Goal: Task Accomplishment & Management: Complete application form

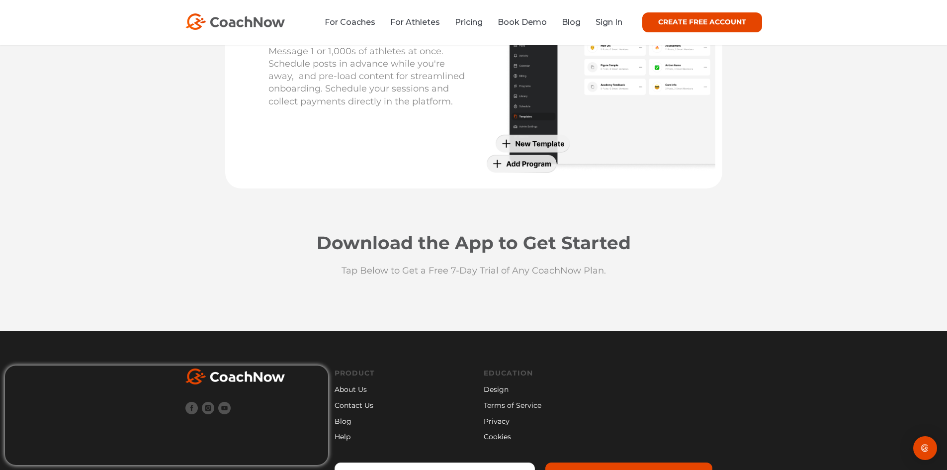
scroll to position [2585, 0]
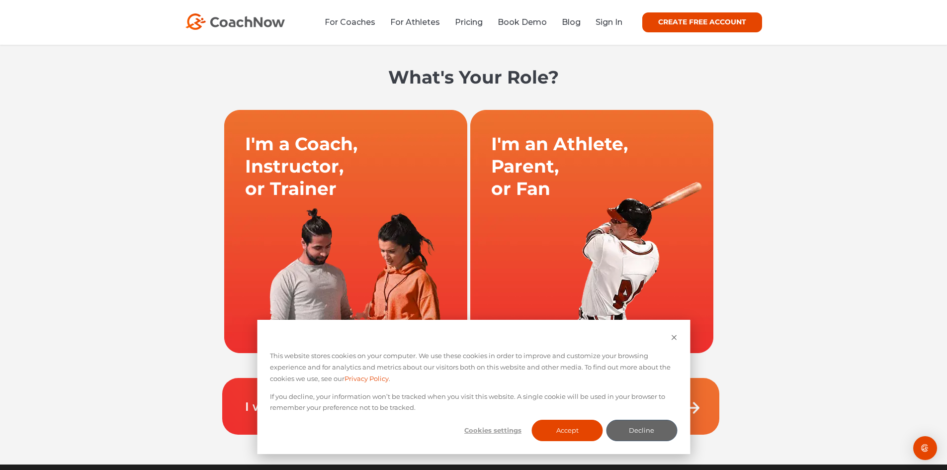
click at [359, 209] on link at bounding box center [346, 231] width 246 height 244
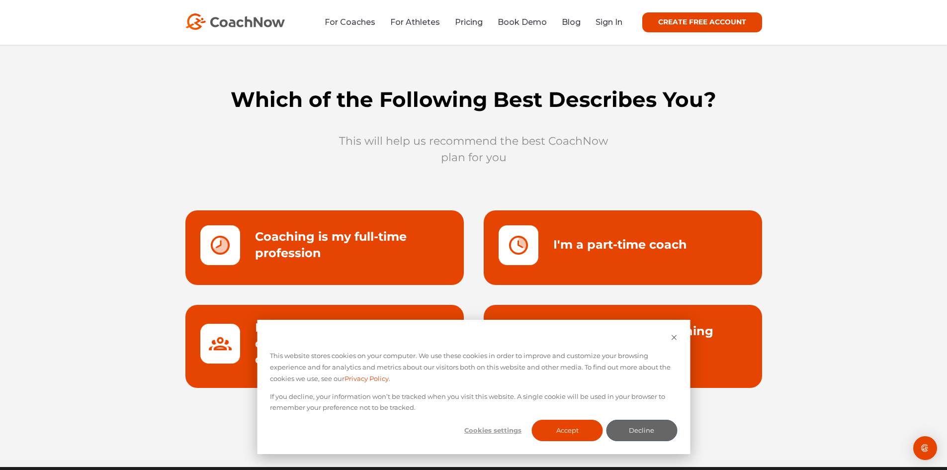
click at [340, 250] on link at bounding box center [324, 247] width 278 height 75
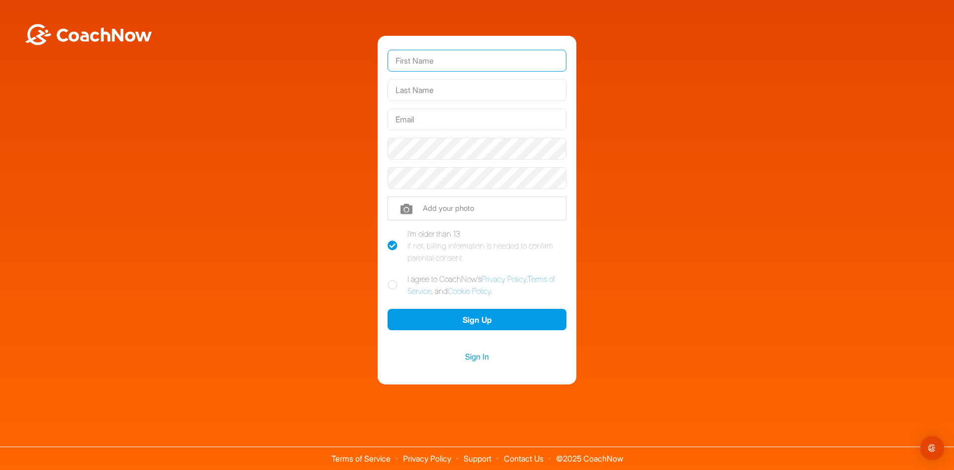
click at [436, 68] on input "text" at bounding box center [477, 61] width 179 height 22
type input "[PERSON_NAME] [PERSON_NAME]"
type input "[PERSON_NAME]"
type input "[EMAIL_ADDRESS][DOMAIN_NAME]"
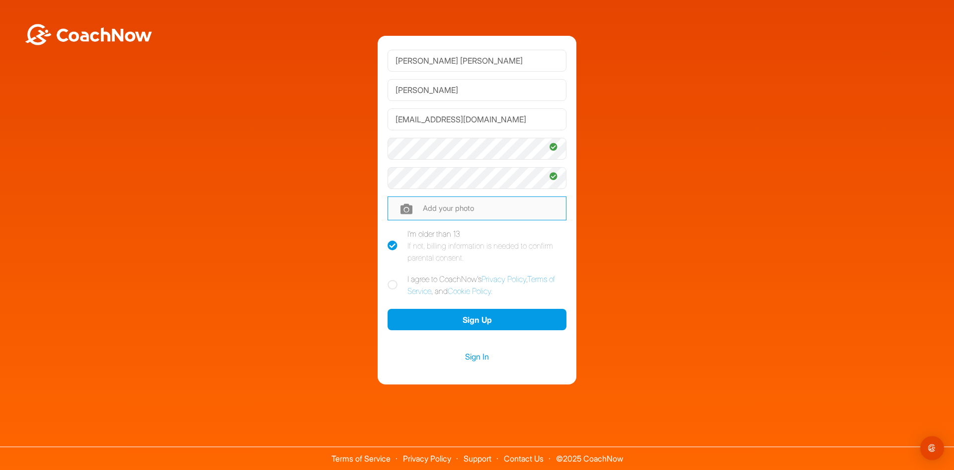
click at [416, 206] on input "file" at bounding box center [477, 208] width 179 height 24
type input "C:\fakepath\Profil Bild (1).png"
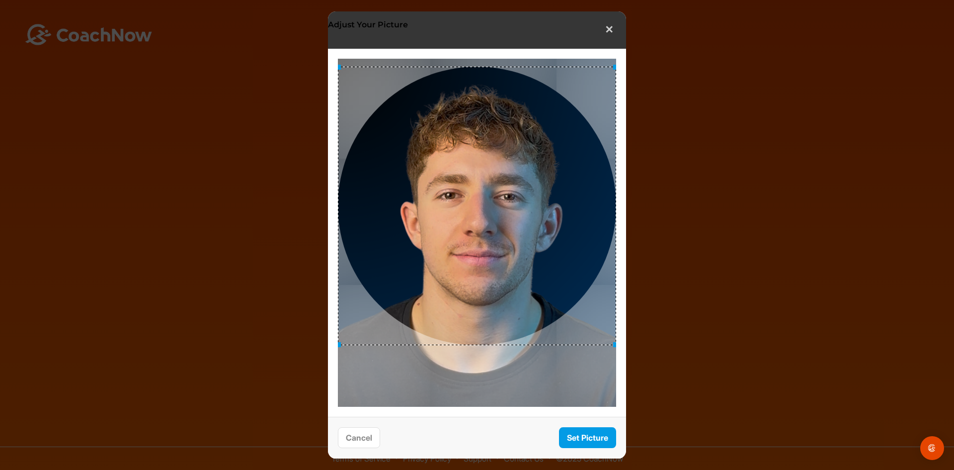
drag, startPoint x: 550, startPoint y: 259, endPoint x: 549, endPoint y: 227, distance: 31.8
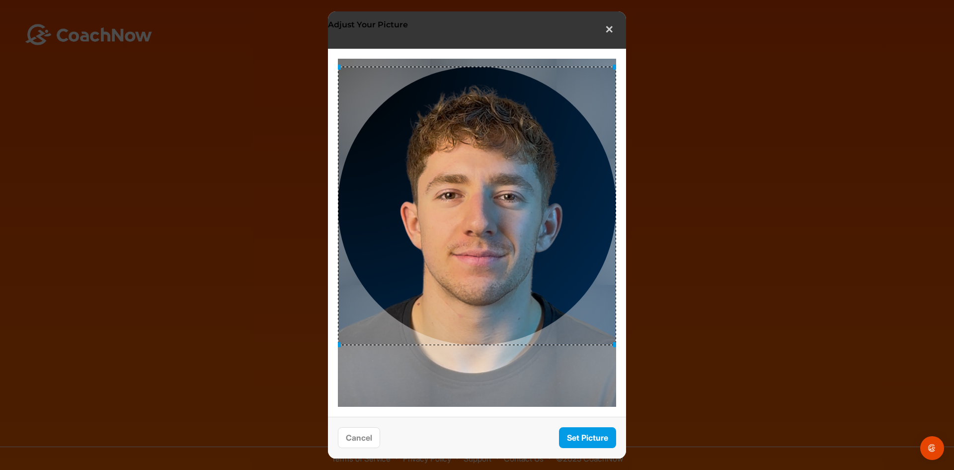
click at [549, 227] on div at bounding box center [477, 206] width 278 height 278
click at [578, 430] on button "Set Picture" at bounding box center [587, 437] width 57 height 21
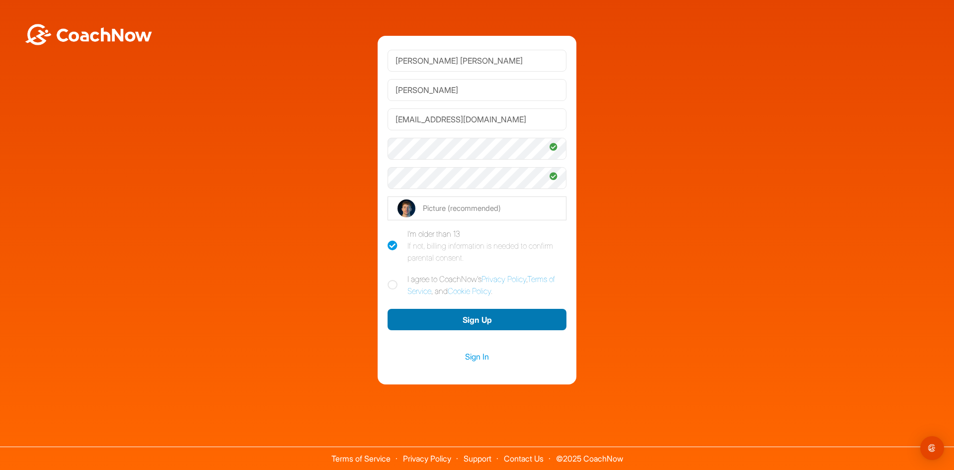
click at [458, 327] on button "Sign Up" at bounding box center [477, 319] width 179 height 21
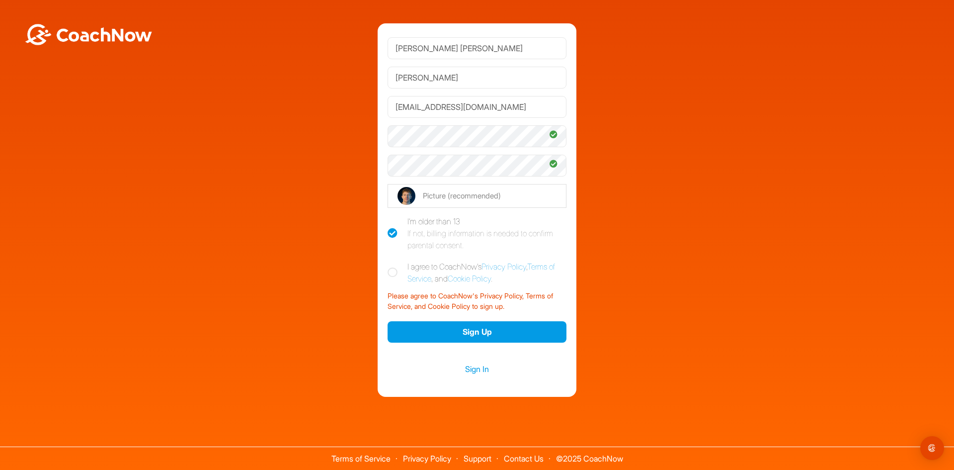
click at [392, 274] on icon at bounding box center [393, 272] width 10 height 10
click at [392, 267] on input "I agree to CoachNow's Privacy Policy , Terms of Service , and Cookie Policy ." at bounding box center [391, 263] width 6 height 6
checkbox input "true"
click at [436, 350] on div "Sign In" at bounding box center [477, 368] width 179 height 44
click at [438, 335] on button "Sign Up" at bounding box center [477, 331] width 179 height 21
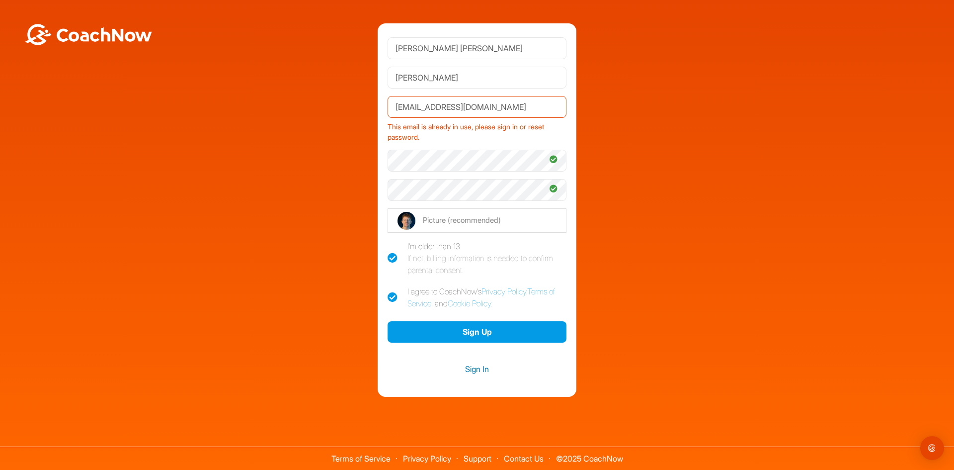
click at [484, 370] on link "Sign In" at bounding box center [477, 368] width 179 height 13
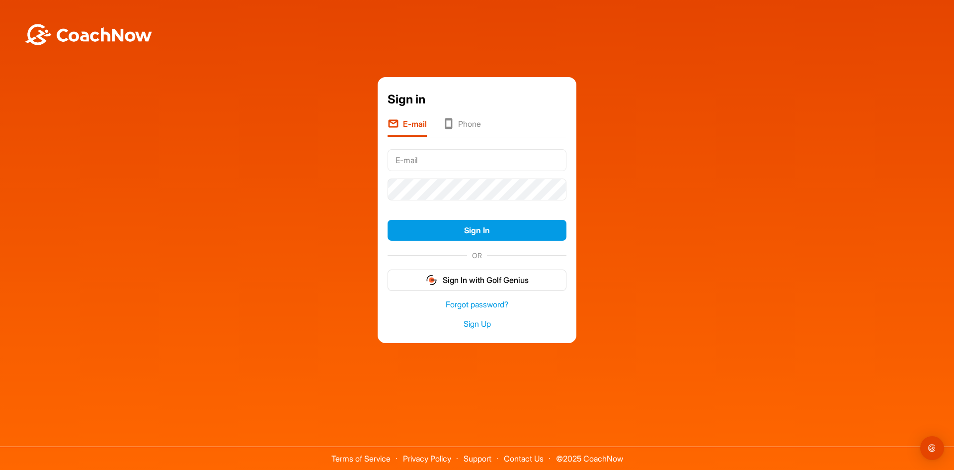
click at [434, 172] on div at bounding box center [477, 159] width 179 height 29
click at [430, 162] on input "text" at bounding box center [477, 160] width 179 height 22
type input "[EMAIL_ADDRESS][DOMAIN_NAME]"
click at [388, 220] on button "Sign In" at bounding box center [477, 230] width 179 height 21
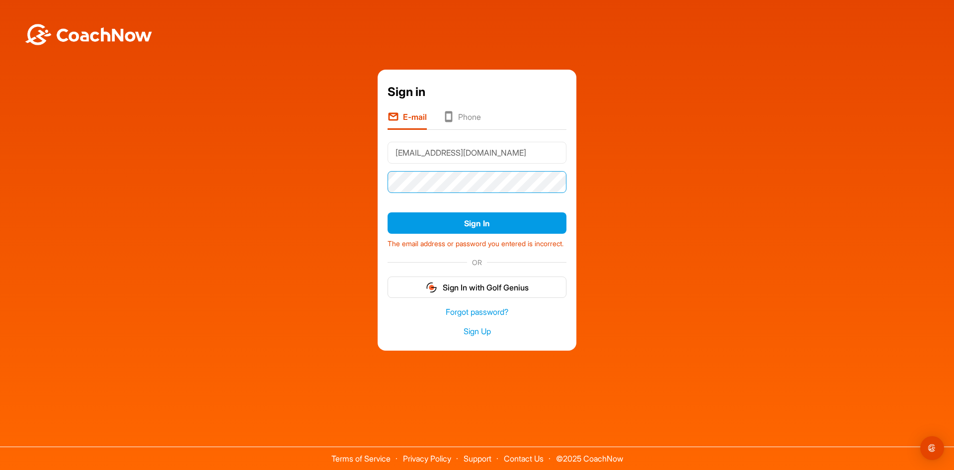
click at [388, 212] on button "Sign In" at bounding box center [477, 222] width 179 height 21
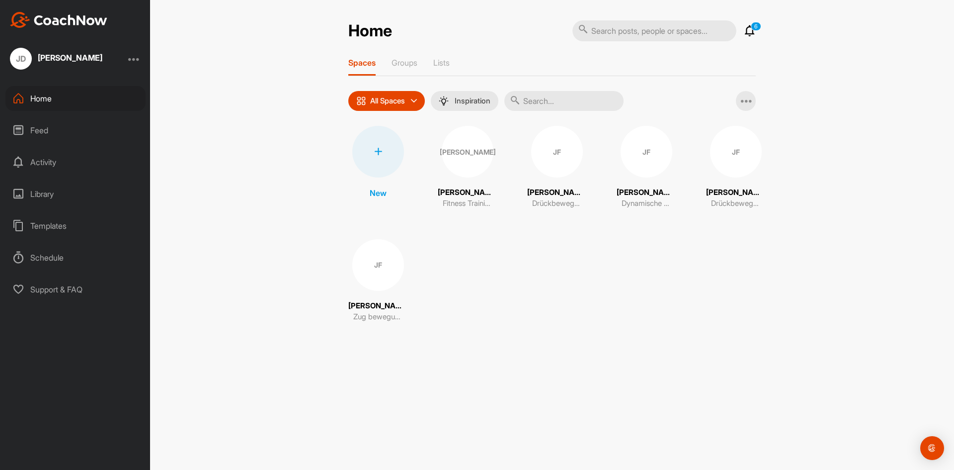
click at [50, 193] on div "Library" at bounding box center [75, 193] width 140 height 25
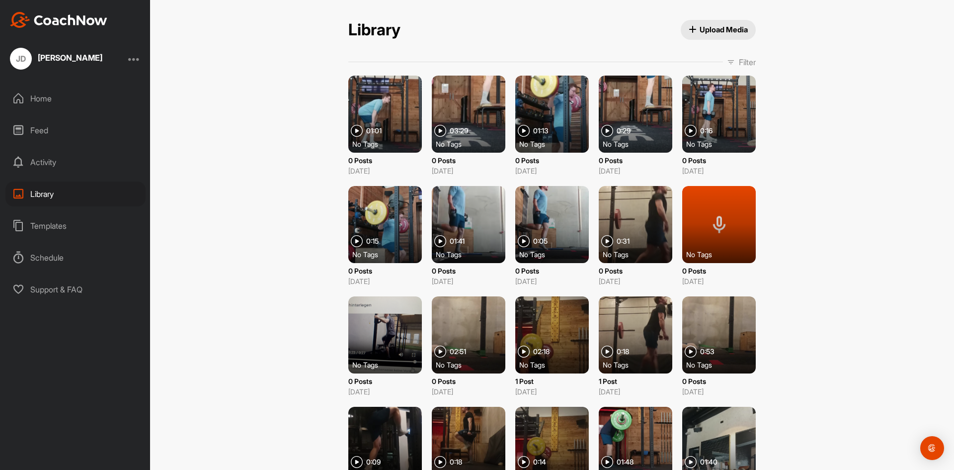
click at [382, 105] on div at bounding box center [385, 114] width 74 height 77
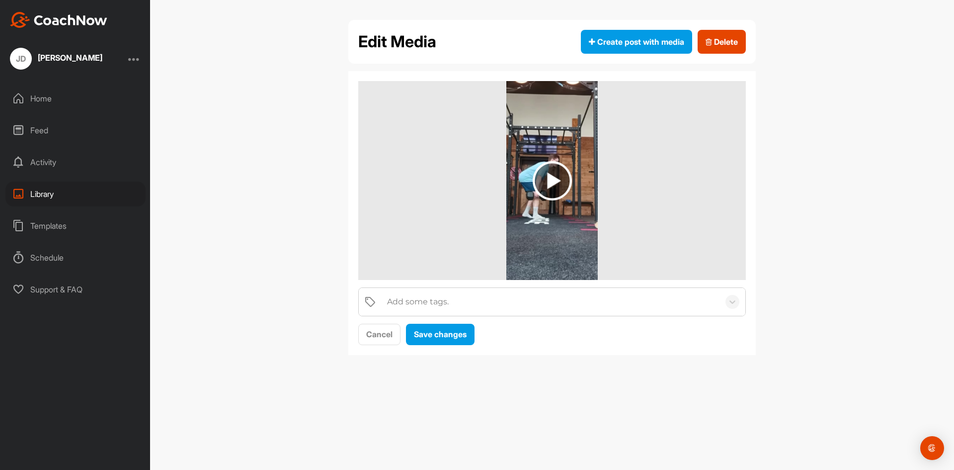
click at [554, 166] on img at bounding box center [552, 180] width 39 height 39
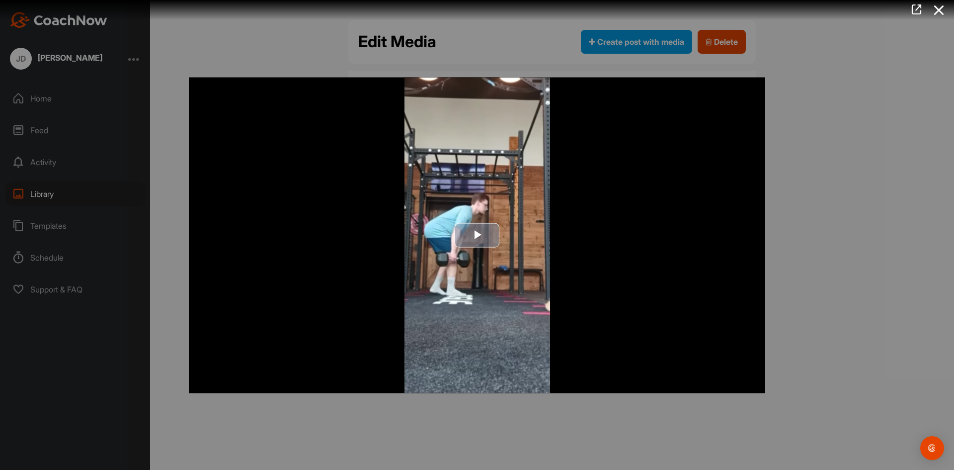
click at [477, 235] on span "Video Player" at bounding box center [477, 235] width 0 height 0
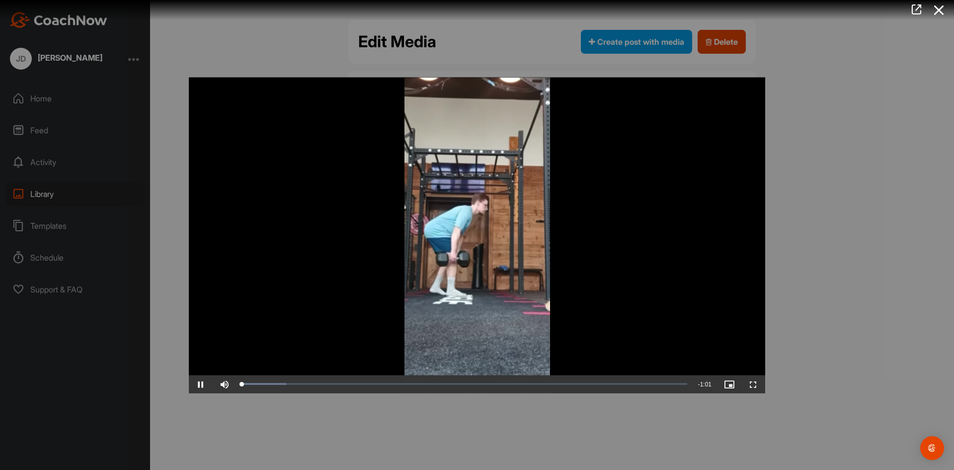
click at [345, 429] on div at bounding box center [477, 235] width 954 height 470
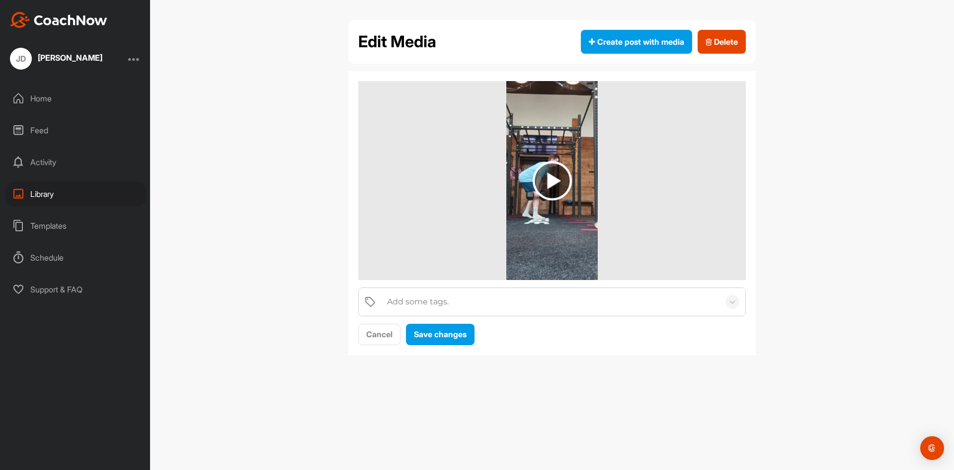
click at [38, 98] on div "Home" at bounding box center [75, 98] width 140 height 25
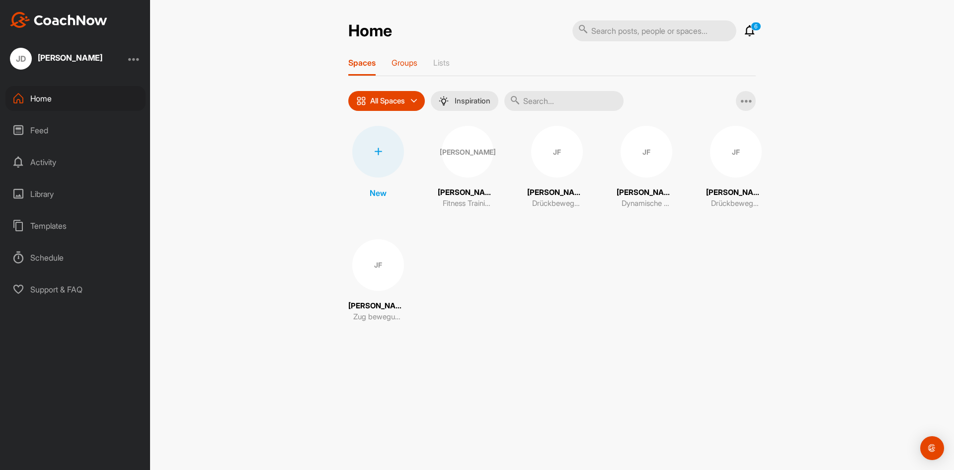
click at [407, 62] on p "Groups" at bounding box center [405, 63] width 26 height 10
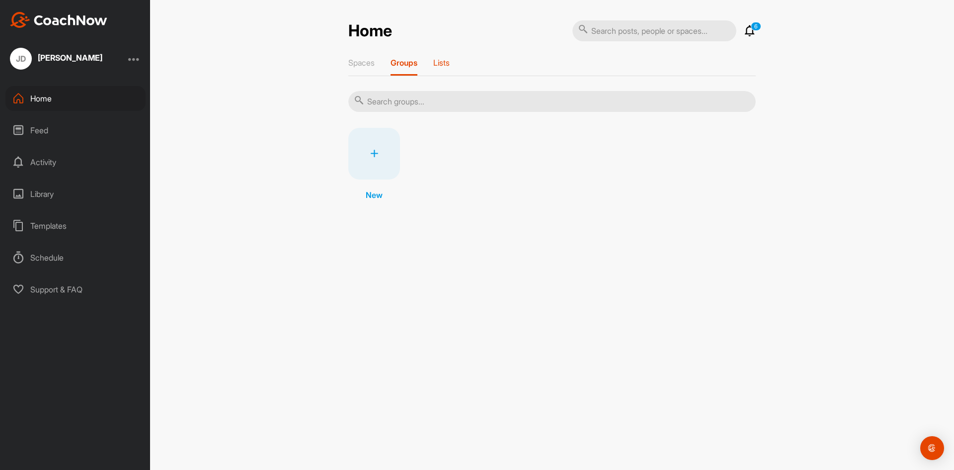
click at [450, 62] on p "Lists" at bounding box center [441, 63] width 16 height 10
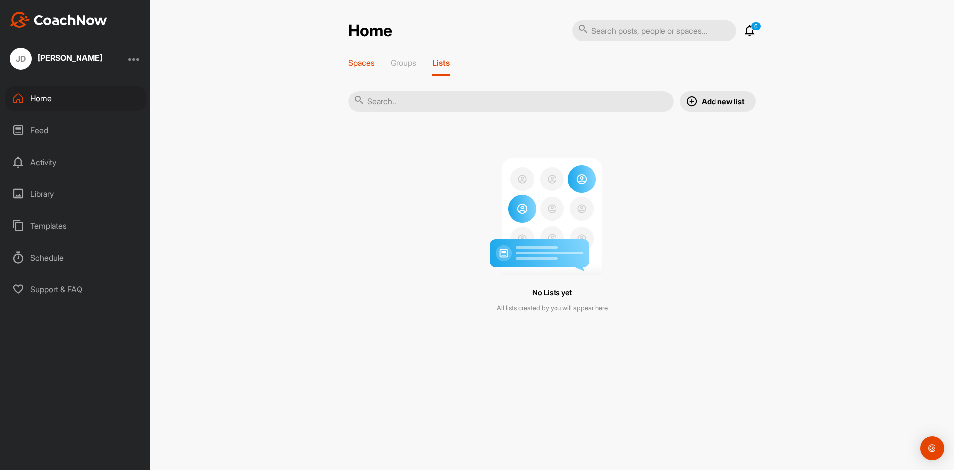
click at [352, 69] on div "Spaces" at bounding box center [361, 67] width 26 height 18
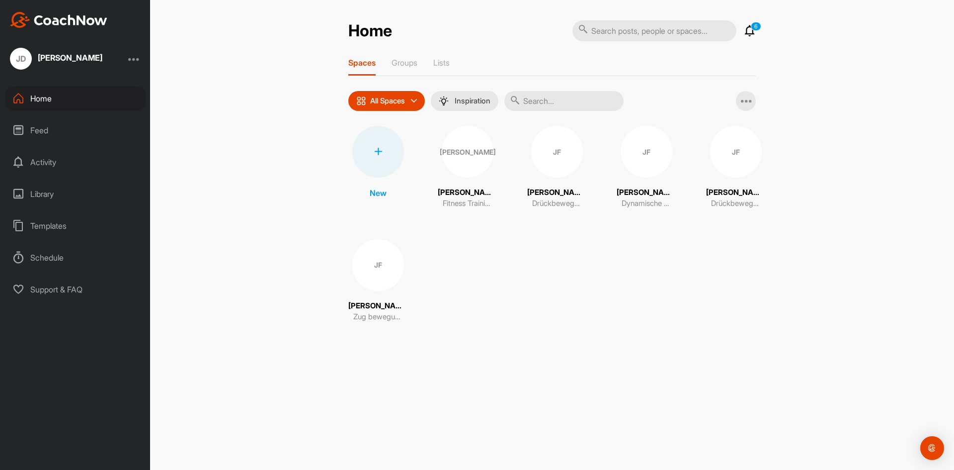
click at [41, 142] on div "Feed" at bounding box center [75, 130] width 140 height 25
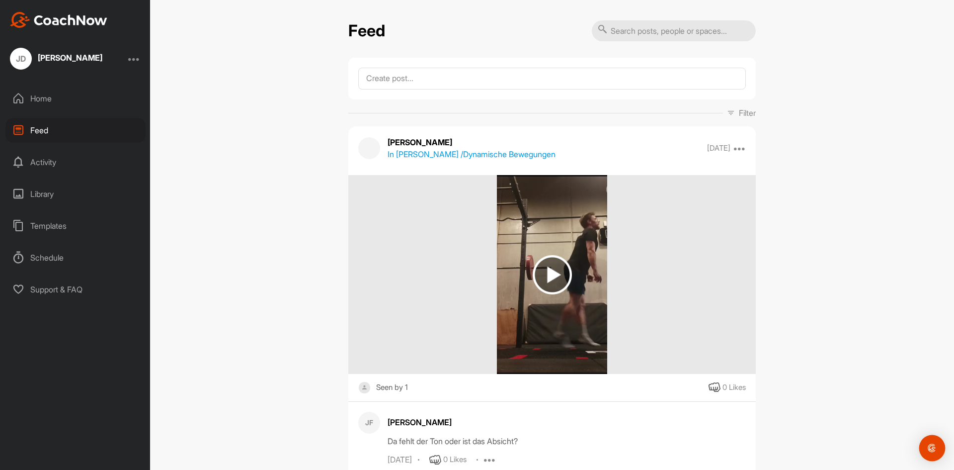
click at [928, 445] on img "Open Intercom Messenger" at bounding box center [932, 447] width 13 height 13
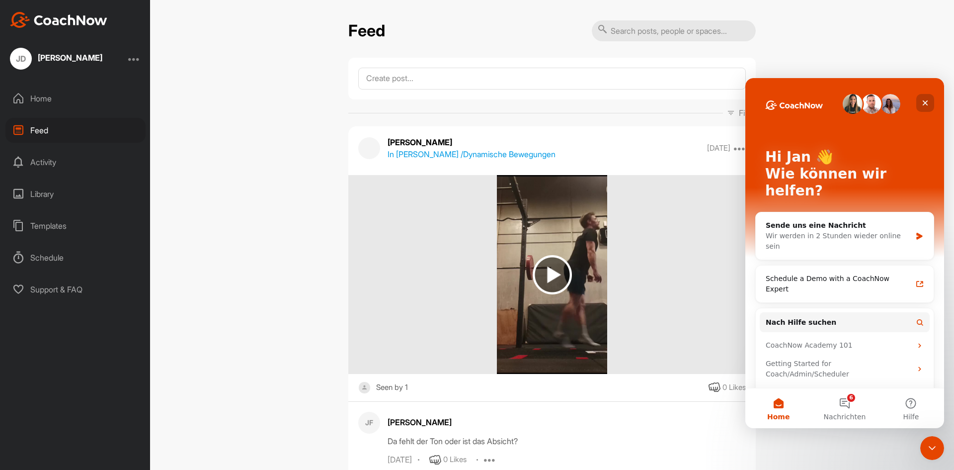
click at [921, 99] on div "Schließen" at bounding box center [926, 103] width 18 height 18
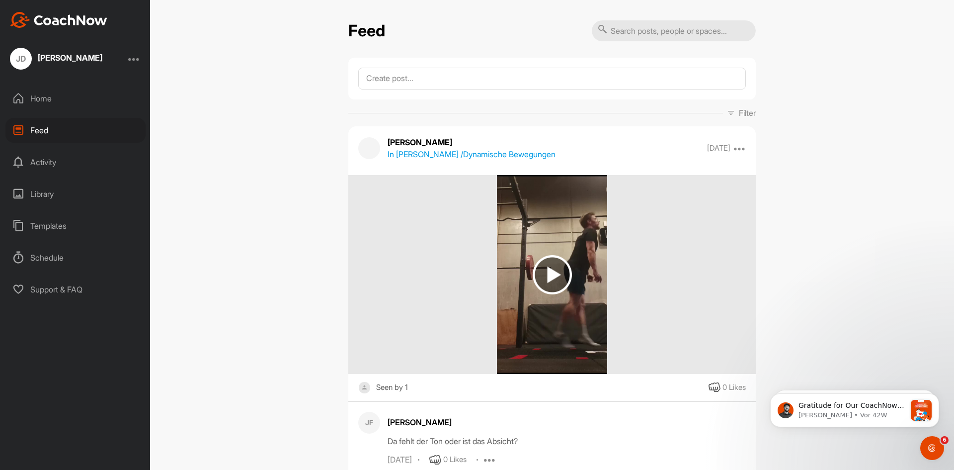
click at [57, 228] on div "Templates" at bounding box center [75, 225] width 140 height 25
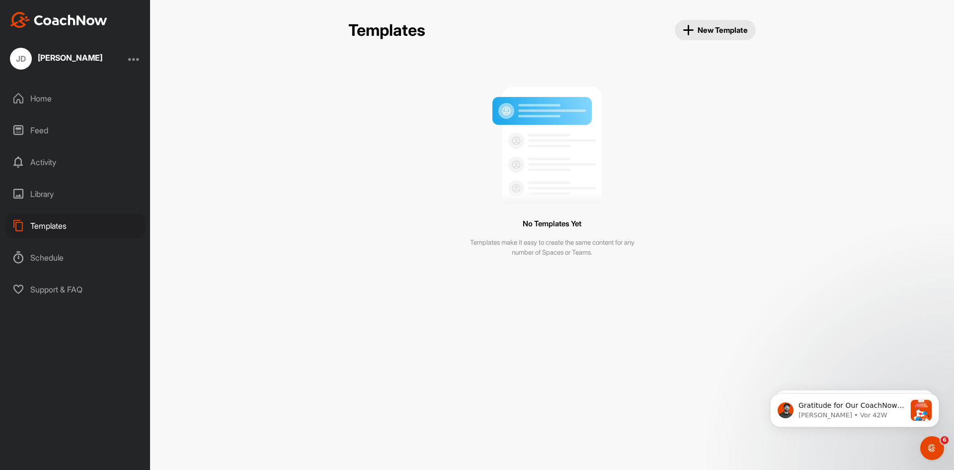
click at [692, 36] on button "New Template" at bounding box center [716, 30] width 82 height 20
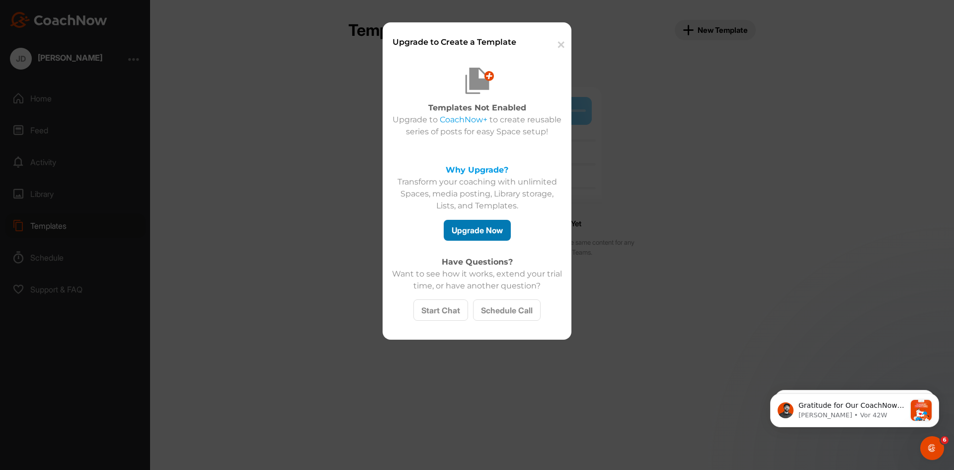
click at [453, 231] on button "Upgrade Now" at bounding box center [477, 230] width 67 height 21
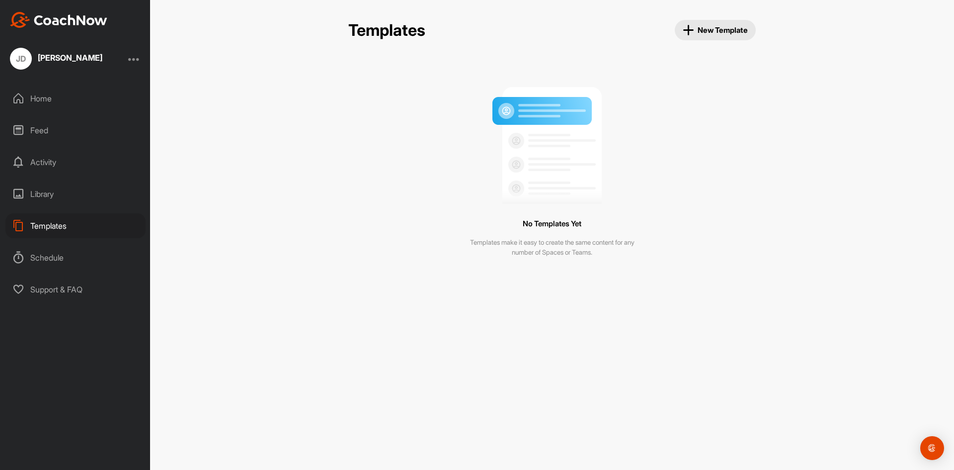
click at [48, 259] on div "Schedule" at bounding box center [75, 257] width 140 height 25
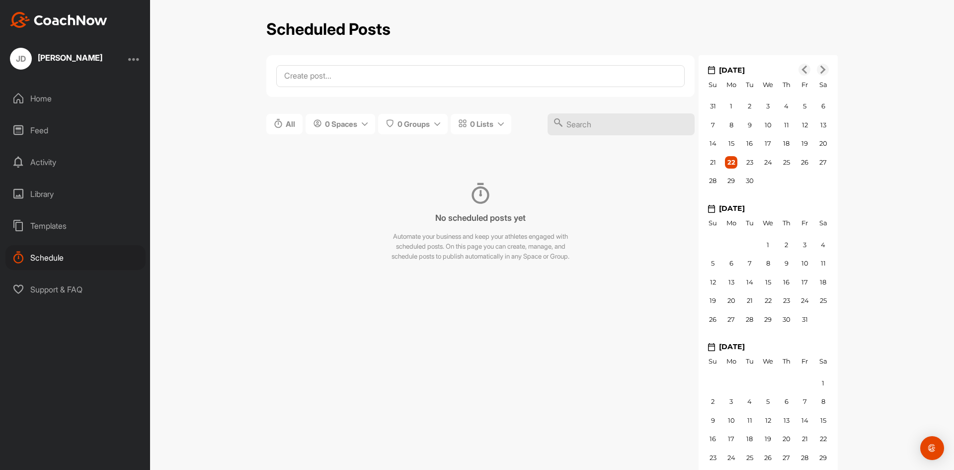
click at [51, 287] on div "Support & FAQ" at bounding box center [75, 289] width 140 height 25
click at [74, 94] on div "Home" at bounding box center [75, 98] width 140 height 25
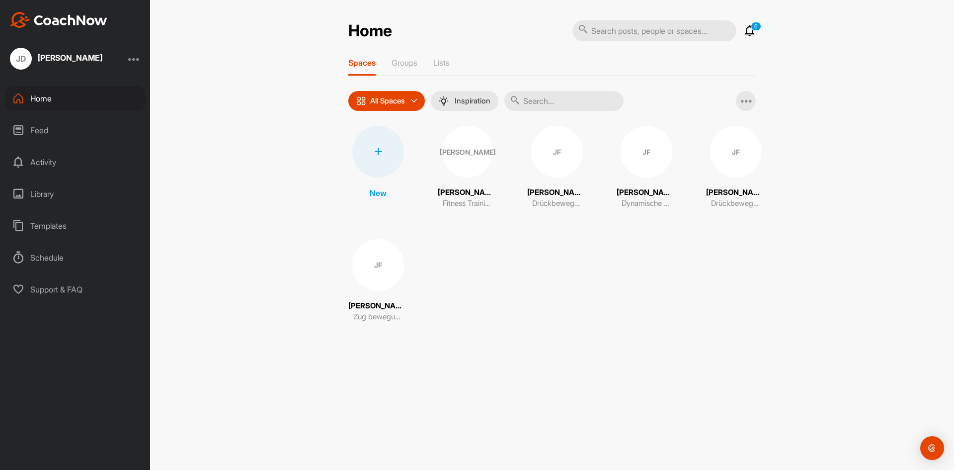
click at [130, 60] on div "[PERSON_NAME] [PERSON_NAME]" at bounding box center [75, 59] width 150 height 22
click at [470, 162] on div "[PERSON_NAME]" at bounding box center [468, 152] width 52 height 52
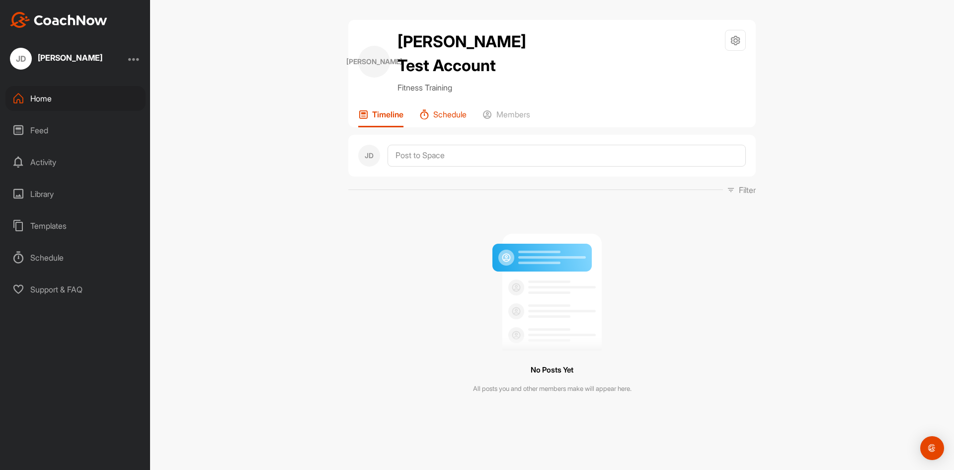
click at [440, 119] on p "Schedule" at bounding box center [449, 114] width 33 height 10
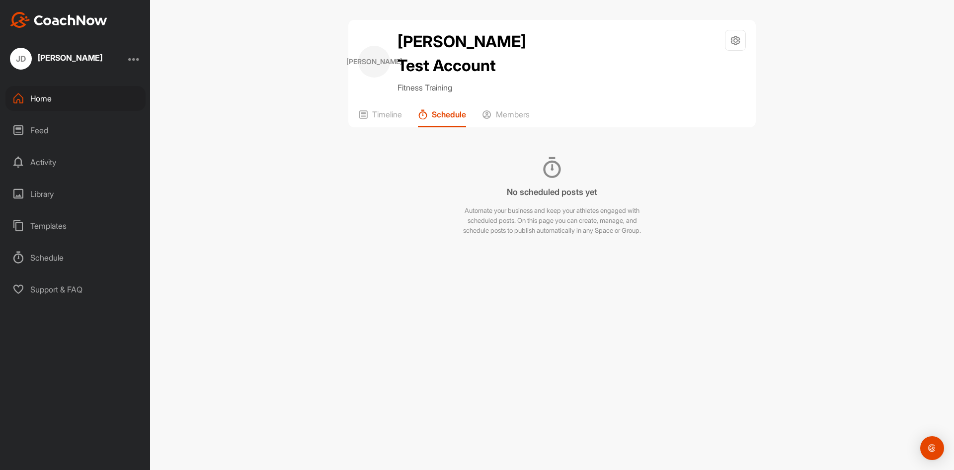
click at [48, 127] on div "Feed" at bounding box center [75, 130] width 140 height 25
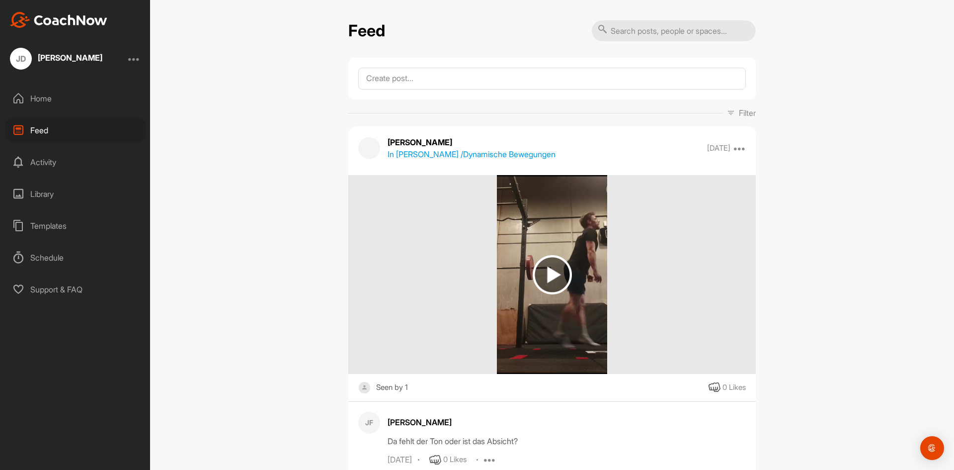
click at [36, 158] on div "Activity" at bounding box center [75, 162] width 140 height 25
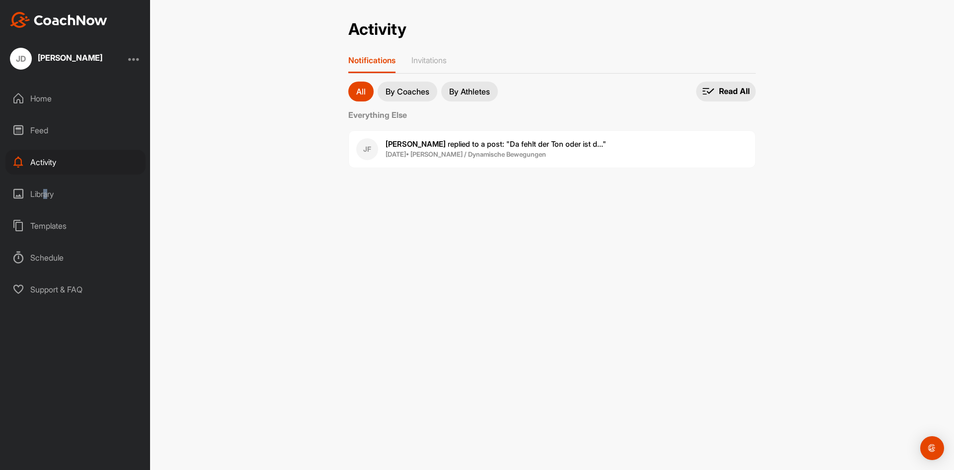
click at [47, 189] on div "Library" at bounding box center [75, 193] width 140 height 25
